Goal: Information Seeking & Learning: Learn about a topic

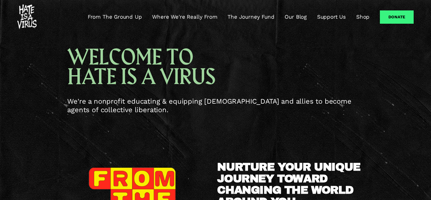
click at [134, 16] on link "From The Ground Up" at bounding box center [115, 17] width 54 height 8
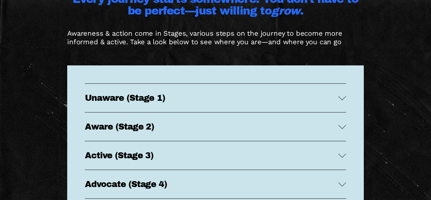
scroll to position [1177, 0]
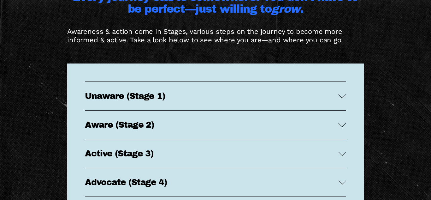
click at [248, 94] on span "Unaware (Stage 1)" at bounding box center [212, 95] width 254 height 9
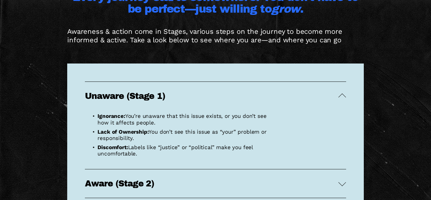
click at [256, 94] on span "Unaware (Stage 1)" at bounding box center [212, 95] width 254 height 9
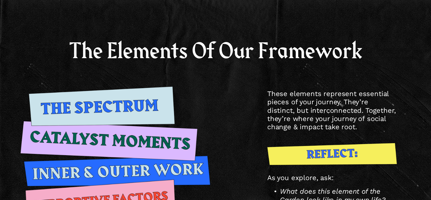
scroll to position [0, 0]
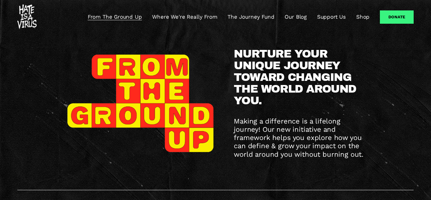
click at [170, 15] on link "Where We're Really From" at bounding box center [184, 17] width 65 height 8
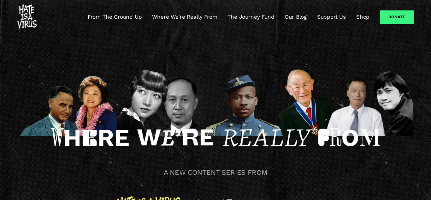
click at [290, 17] on link "Our Blog" at bounding box center [296, 17] width 22 height 8
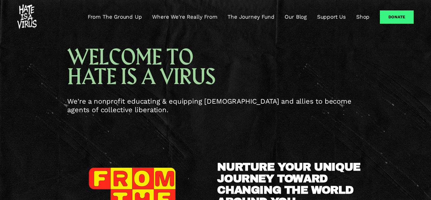
click at [111, 17] on link "From The Ground Up" at bounding box center [115, 17] width 54 height 8
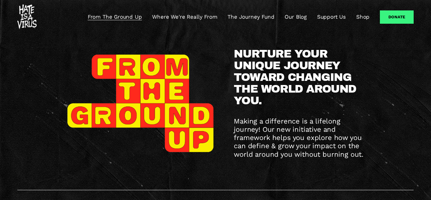
click at [193, 15] on link "Where We're Really From" at bounding box center [184, 17] width 65 height 8
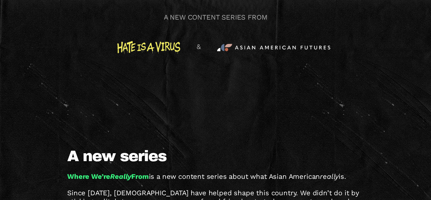
scroll to position [155, 0]
click at [266, 47] on div at bounding box center [273, 47] width 113 height 7
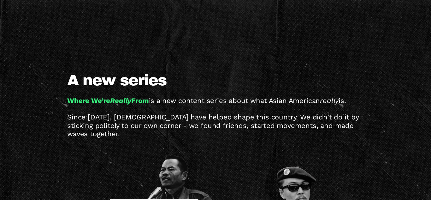
scroll to position [0, 0]
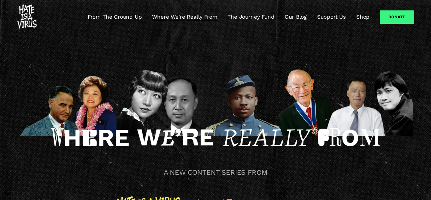
click at [95, 16] on link "From The Ground Up" at bounding box center [115, 17] width 54 height 8
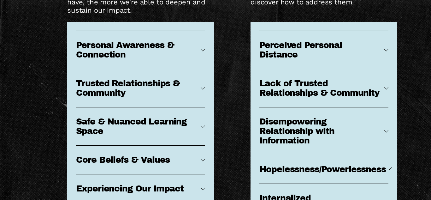
scroll to position [2807, 0]
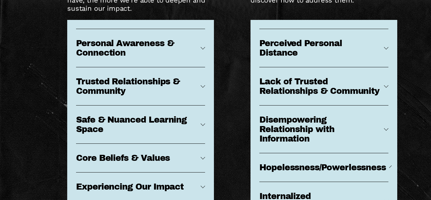
click at [168, 42] on span "Personal Awareness & Connection" at bounding box center [138, 48] width 125 height 19
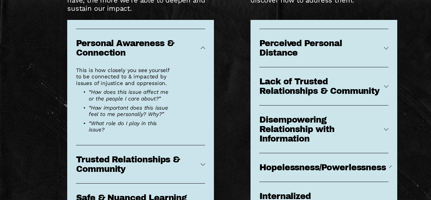
click at [189, 39] on span "Personal Awareness & Connection" at bounding box center [138, 48] width 125 height 19
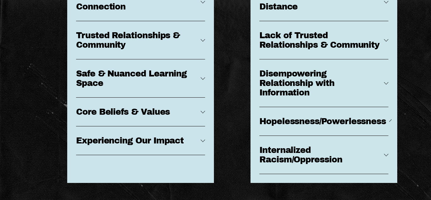
scroll to position [2853, 0]
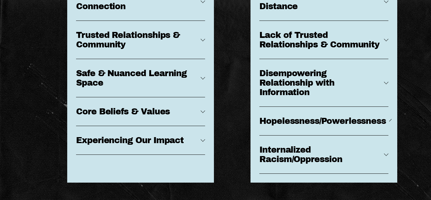
click at [203, 98] on button "Core Beliefs & Values" at bounding box center [140, 111] width 129 height 28
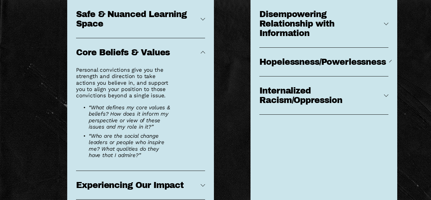
scroll to position [2914, 0]
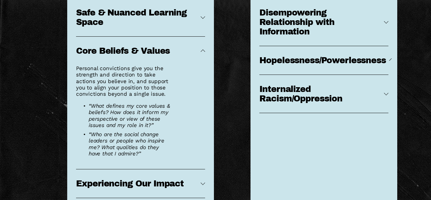
click at [170, 46] on span "Core Beliefs & Values" at bounding box center [138, 50] width 125 height 9
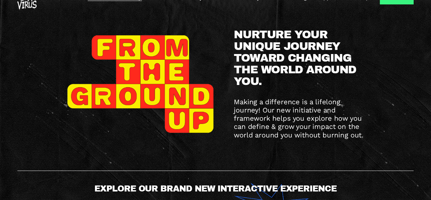
scroll to position [0, 0]
